Goal: Information Seeking & Learning: Learn about a topic

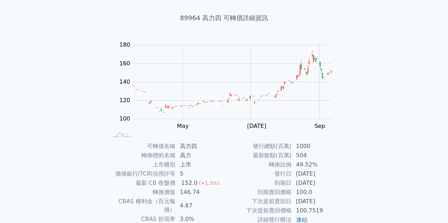
scroll to position [35, 0]
click at [35, 91] on div "可轉債列表 財務數據 可轉債列表 財務數據 登入／註冊 登入／註冊 可轉債列表 › 89964 高力四 89964 高力四 可轉債詳細資訊 Zoom Out …" at bounding box center [224, 133] width 448 height 336
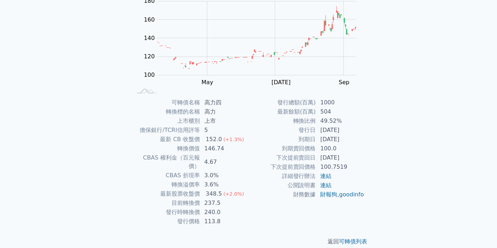
scroll to position [79, 0]
drag, startPoint x: 35, startPoint y: 134, endPoint x: 91, endPoint y: 144, distance: 57.1
click at [35, 134] on div "可轉債列表 財務數據 可轉債列表 財務數據 登入／註冊 登入／註冊 可轉債列表 › 89964 高力四 89964 高力四 可轉債詳細資訊 Zoom Out …" at bounding box center [248, 89] width 497 height 336
drag, startPoint x: 186, startPoint y: 121, endPoint x: 199, endPoint y: 127, distance: 14.7
click at [199, 127] on tbody "可轉債名稱 高力四 轉換標的名稱 高力 上市櫃別 上市 擔保銀行/TCRI信用評等 5 最新 CB 收盤價 152.0 (+1.3%) 轉換價值 146.74…" at bounding box center [191, 162] width 116 height 128
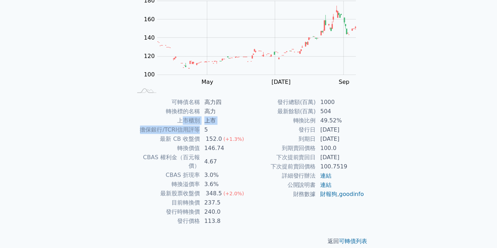
click at [244, 123] on td "上市" at bounding box center [224, 120] width 48 height 9
drag, startPoint x: 282, startPoint y: 102, endPoint x: 343, endPoint y: 162, distance: 85.6
click at [343, 162] on tbody "發行總額(百萬) 1000 最新餘額(百萬) 504 轉換比例 49.52% 發行日 [DATE] 到期日 [DATE] 到期賣回價格 100.0 下次提前賣…" at bounding box center [307, 148] width 116 height 101
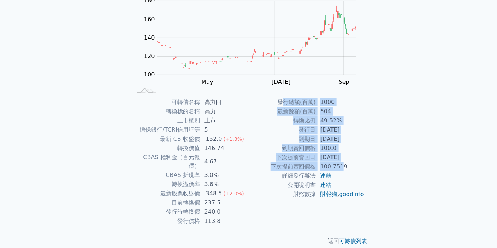
click at [264, 142] on td "到期日" at bounding box center [283, 138] width 68 height 9
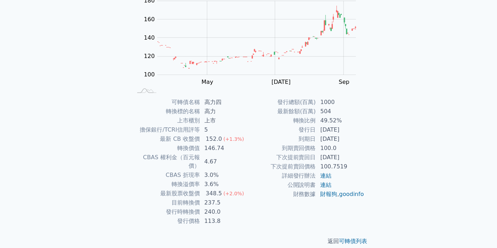
drag, startPoint x: 351, startPoint y: 139, endPoint x: 297, endPoint y: 129, distance: 55.0
click at [297, 129] on tbody "發行總額(百萬) 1000 最新餘額(百萬) 504 轉換比例 49.52% 發行日 [DATE] 到期日 [DATE] 到期賣回價格 100.0 下次提前賣…" at bounding box center [307, 148] width 116 height 101
click at [385, 141] on div "可轉債列表 財務數據 可轉債列表 財務數據 登入／註冊 登入／註冊 可轉債列表 › 89964 高力四 89964 高力四 可轉債詳細資訊 Zoom Out …" at bounding box center [248, 89] width 497 height 336
drag, startPoint x: 254, startPoint y: 199, endPoint x: 204, endPoint y: 206, distance: 50.5
click at [204, 207] on td "240.0" at bounding box center [224, 211] width 48 height 9
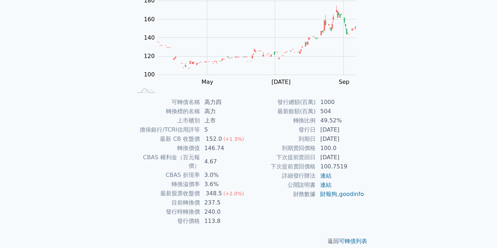
drag, startPoint x: 325, startPoint y: 129, endPoint x: 356, endPoint y: 136, distance: 31.6
click at [356, 136] on tbody "發行總額(百萬) 1000 最新餘額(百萬) 504 轉換比例 49.52% 發行日 [DATE] 到期日 [DATE] 到期賣回價格 100.0 下次提前賣…" at bounding box center [307, 148] width 116 height 101
click at [267, 141] on td "到期日" at bounding box center [283, 138] width 68 height 9
drag, startPoint x: 320, startPoint y: 140, endPoint x: 362, endPoint y: 139, distance: 41.4
click at [362, 139] on td "[DATE]" at bounding box center [340, 138] width 48 height 9
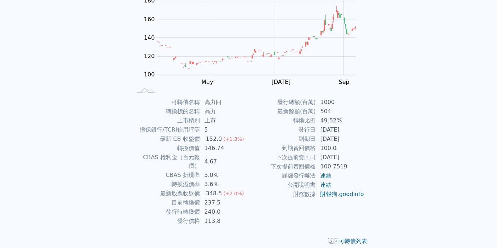
click at [319, 141] on td "[DATE]" at bounding box center [340, 138] width 48 height 9
drag, startPoint x: 226, startPoint y: 181, endPoint x: 221, endPoint y: 181, distance: 4.6
drag, startPoint x: 221, startPoint y: 181, endPoint x: 66, endPoint y: 134, distance: 162.0
click at [66, 134] on div "可轉債列表 財務數據 可轉債列表 財務數據 登入／註冊 登入／註冊 可轉債列表 › 89964 高力四 89964 高力四 可轉債詳細資訊 Zoom Out …" at bounding box center [248, 89] width 497 height 336
